Goal: Task Accomplishment & Management: Use online tool/utility

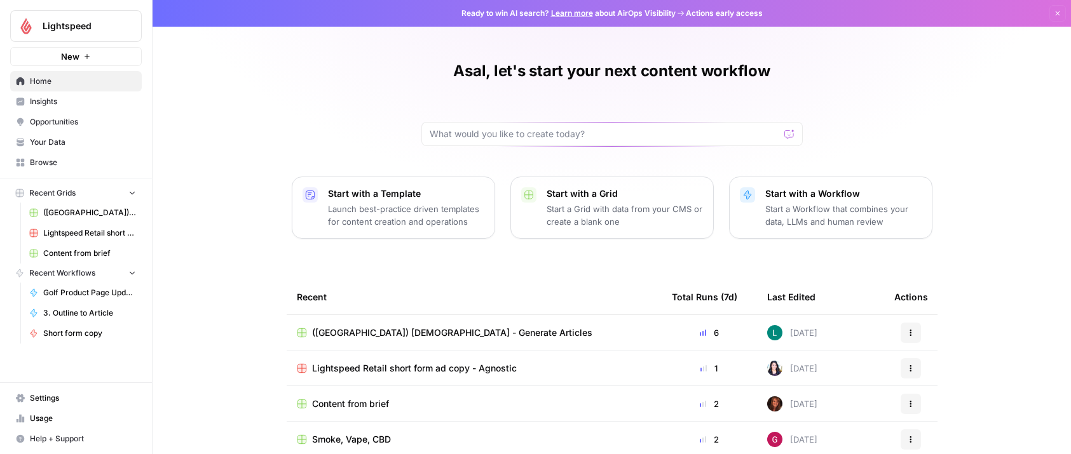
click at [344, 335] on span "([GEOGRAPHIC_DATA]) [DEMOGRAPHIC_DATA] - Generate Articles" at bounding box center [452, 333] width 280 height 13
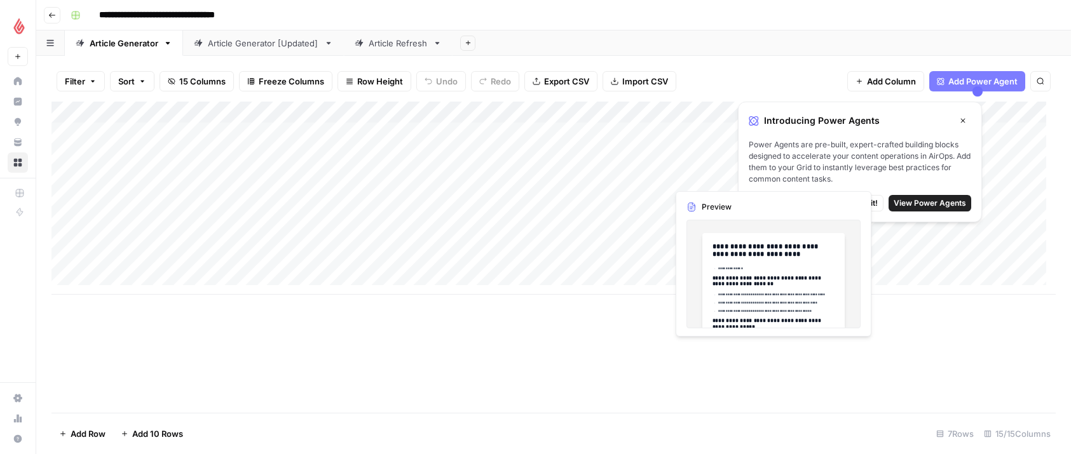
click at [963, 119] on icon "button" at bounding box center [963, 121] width 8 height 8
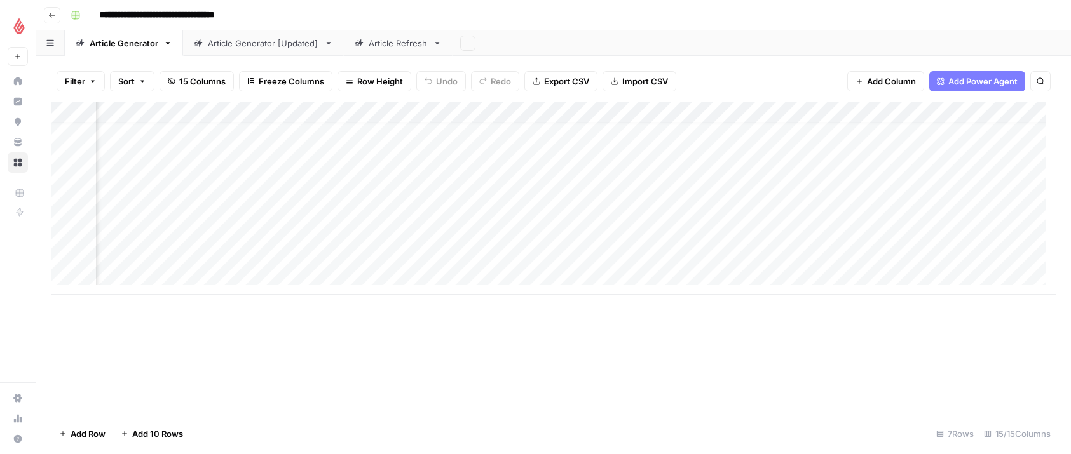
scroll to position [10, 290]
click at [763, 169] on div "Add Column" at bounding box center [553, 198] width 1004 height 193
click at [761, 167] on div "Add Column" at bounding box center [553, 198] width 1004 height 193
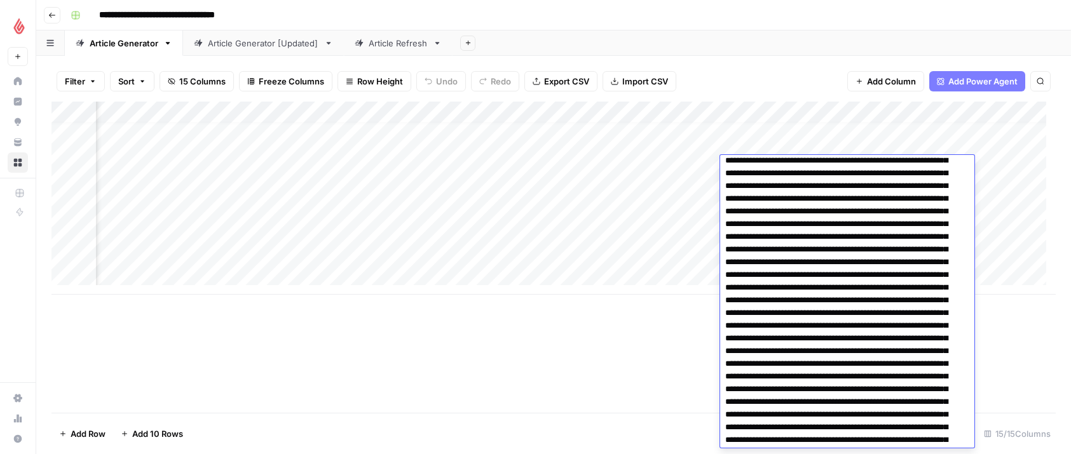
scroll to position [2841, 0]
click at [677, 248] on div "Add Column" at bounding box center [553, 198] width 1004 height 193
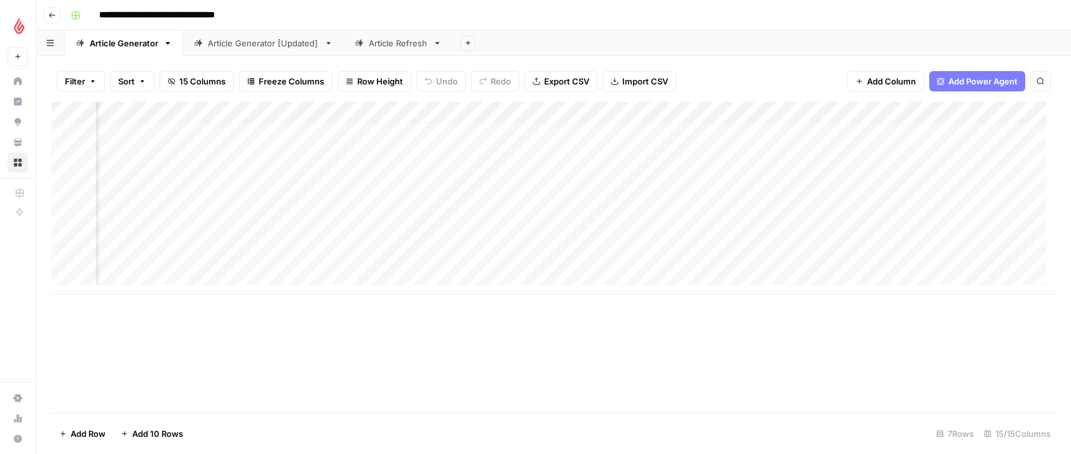
click at [768, 111] on div "Add Column" at bounding box center [553, 198] width 1004 height 193
click at [768, 111] on div at bounding box center [777, 114] width 115 height 25
click at [701, 271] on div "Add Column" at bounding box center [553, 198] width 1004 height 193
click at [675, 290] on div "Add Column" at bounding box center [553, 209] width 1004 height 215
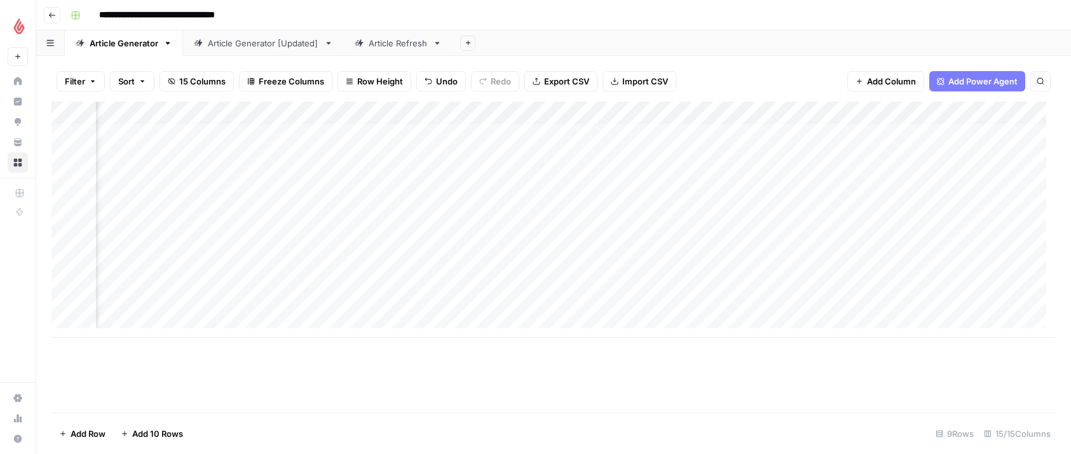
scroll to position [10, 837]
